Goal: Task Accomplishment & Management: Use online tool/utility

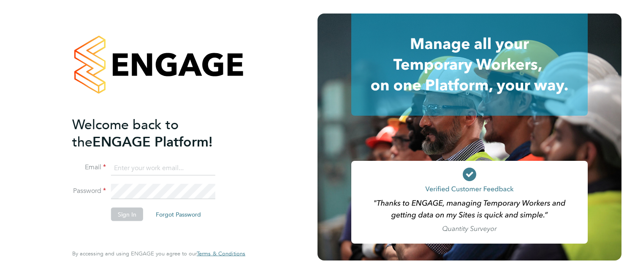
click at [143, 162] on input at bounding box center [163, 167] width 104 height 15
type input "[EMAIL_ADDRESS][DOMAIN_NAME]"
click at [121, 213] on button "Sign In" at bounding box center [127, 214] width 32 height 14
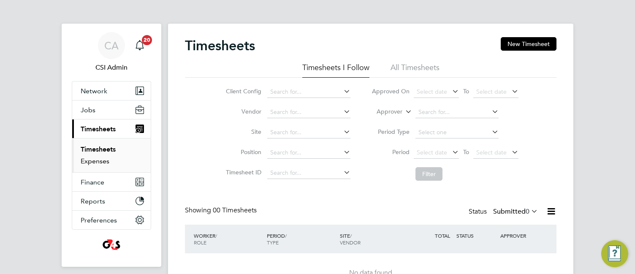
click at [100, 160] on link "Expenses" at bounding box center [95, 161] width 29 height 8
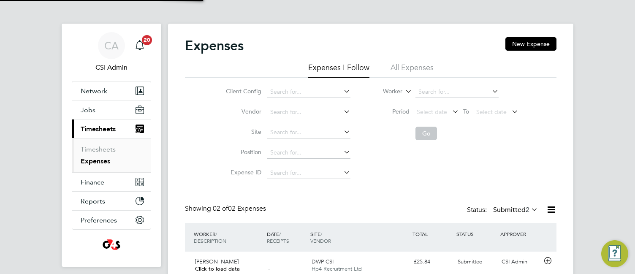
scroll to position [22, 103]
click at [104, 146] on link "Timesheets" at bounding box center [98, 149] width 35 height 8
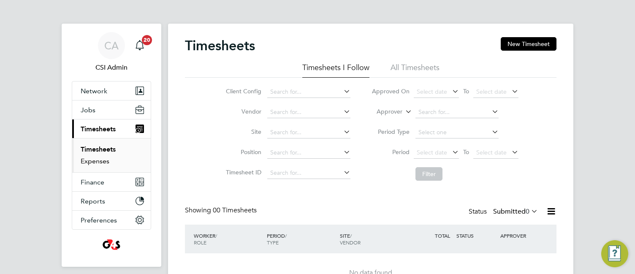
click at [100, 161] on link "Expenses" at bounding box center [95, 161] width 29 height 8
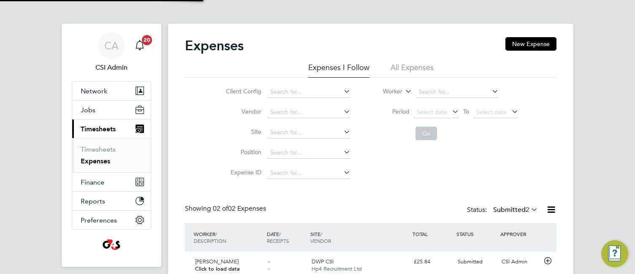
scroll to position [22, 103]
click at [198, 152] on div "Client Config Vendor Site Position Expense ID Worker Period Select date To Sele…" at bounding box center [371, 131] width 372 height 106
